Goal: Information Seeking & Learning: Learn about a topic

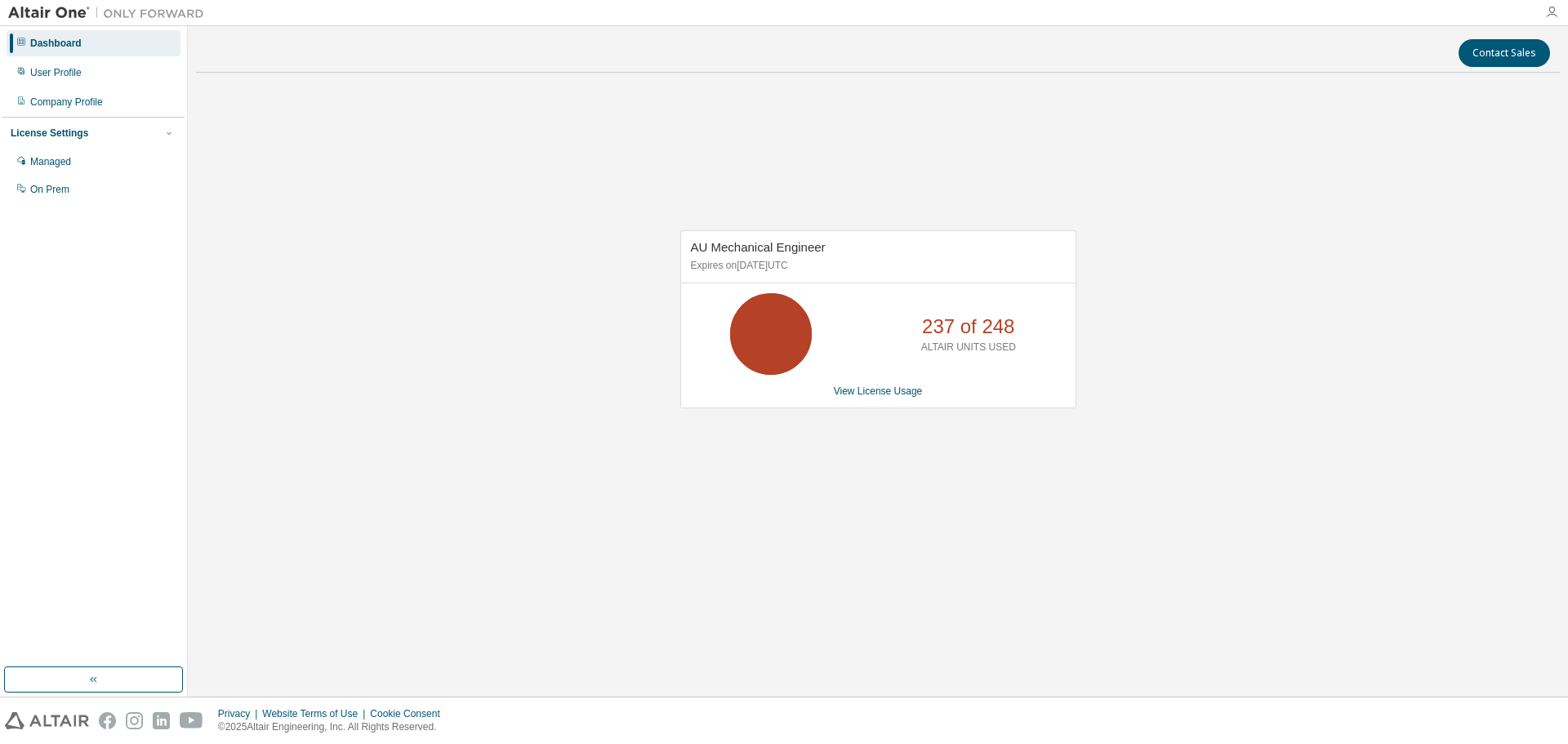
click at [1552, 14] on icon "button" at bounding box center [1552, 12] width 13 height 13
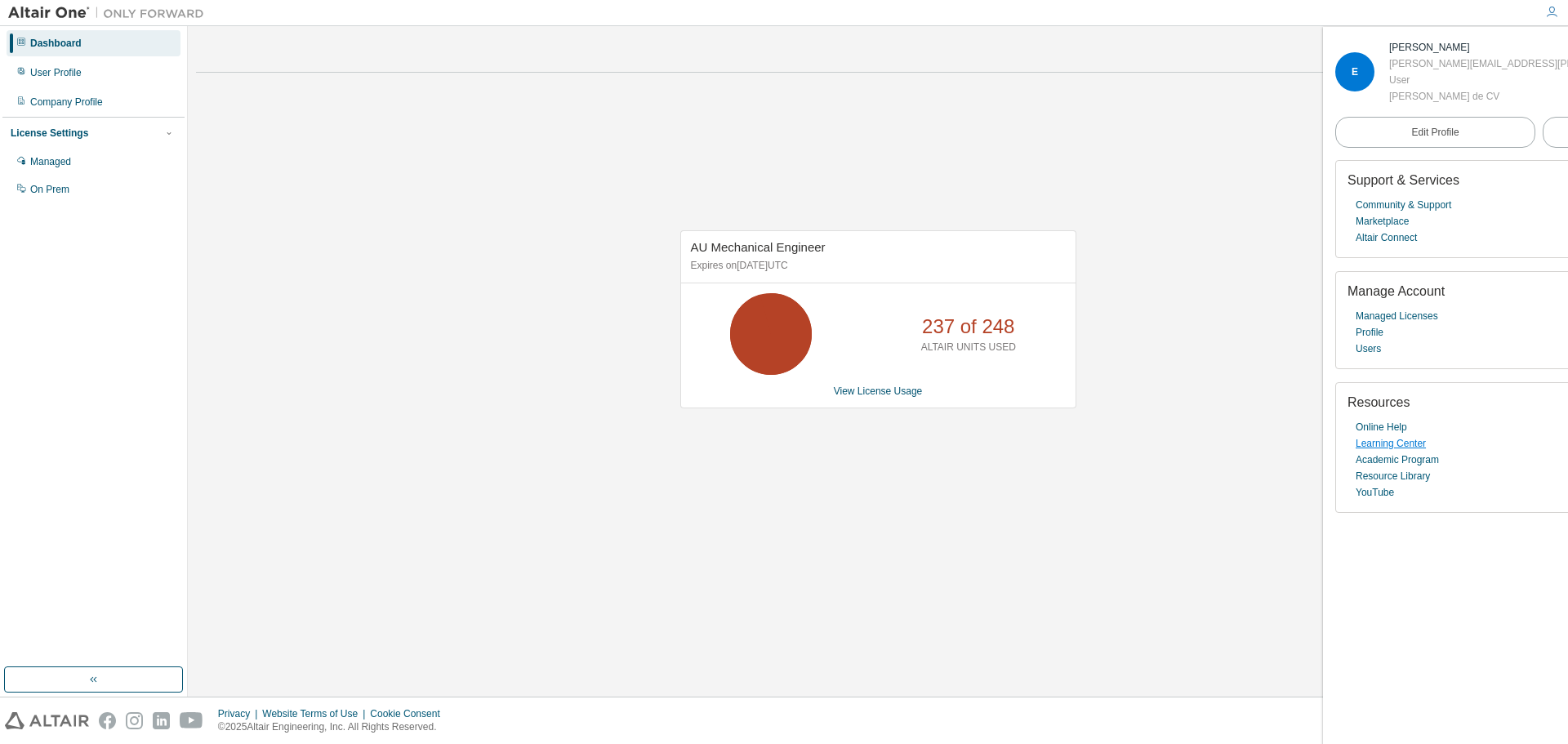
click at [1378, 447] on link "Learning Center" at bounding box center [1391, 444] width 71 height 16
